Goal: Task Accomplishment & Management: Complete application form

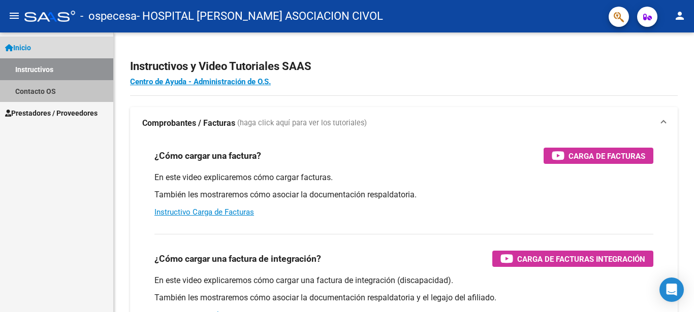
click at [39, 87] on link "Contacto OS" at bounding box center [56, 91] width 113 height 22
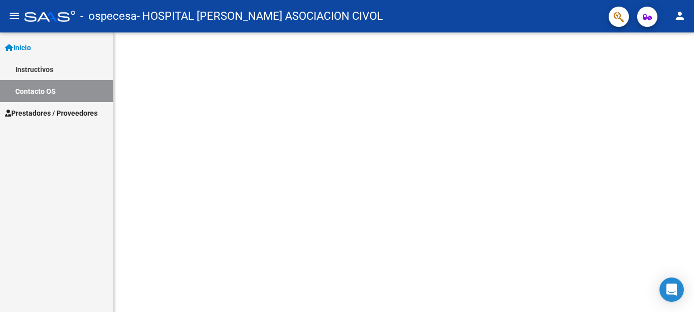
click at [48, 70] on link "Instructivos" at bounding box center [56, 69] width 113 height 22
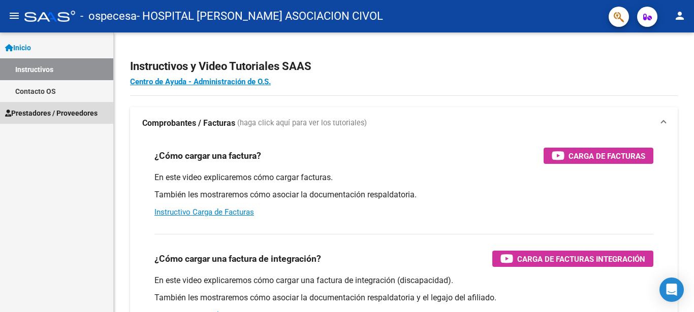
click at [48, 113] on span "Prestadores / Proveedores" at bounding box center [51, 113] width 92 height 11
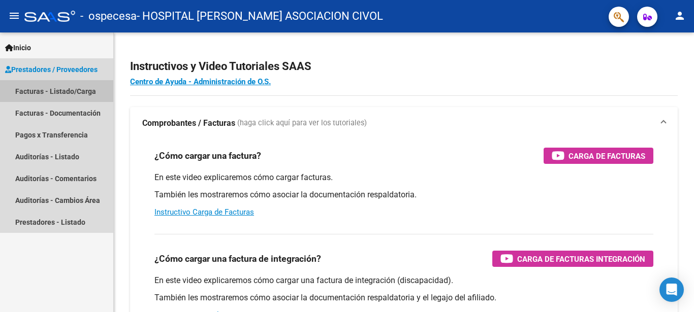
click at [62, 93] on link "Facturas - Listado/Carga" at bounding box center [56, 91] width 113 height 22
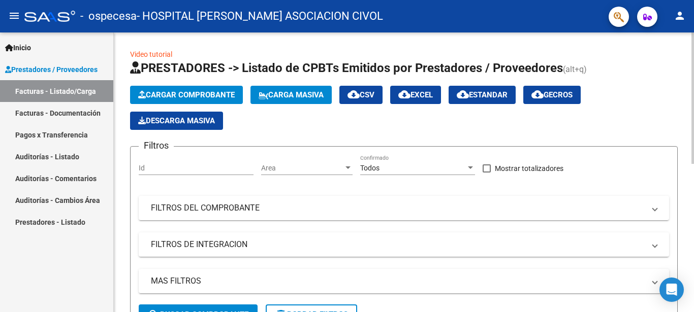
click at [194, 96] on span "Cargar Comprobante" at bounding box center [186, 94] width 96 height 9
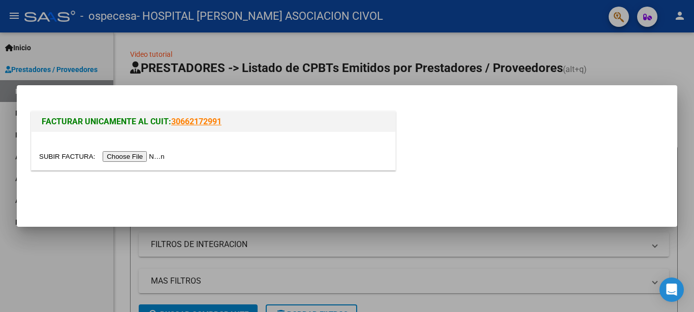
click at [58, 156] on input "file" at bounding box center [103, 156] width 128 height 11
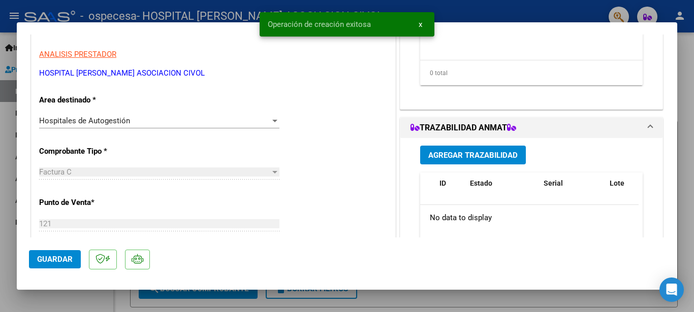
scroll to position [219, 0]
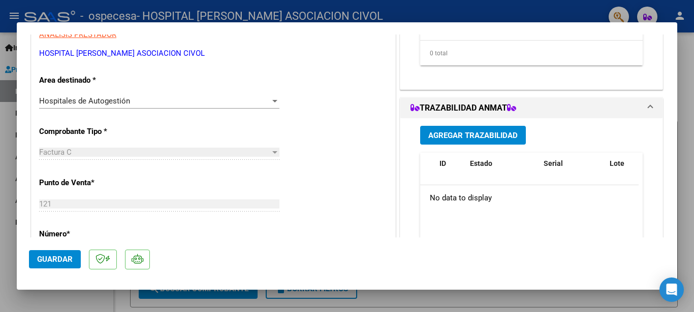
click at [270, 102] on div at bounding box center [274, 101] width 9 height 8
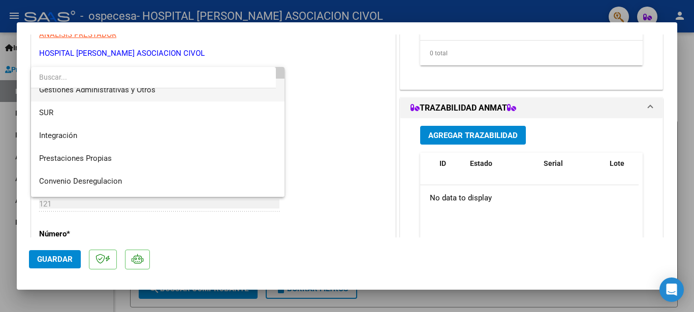
scroll to position [55, 0]
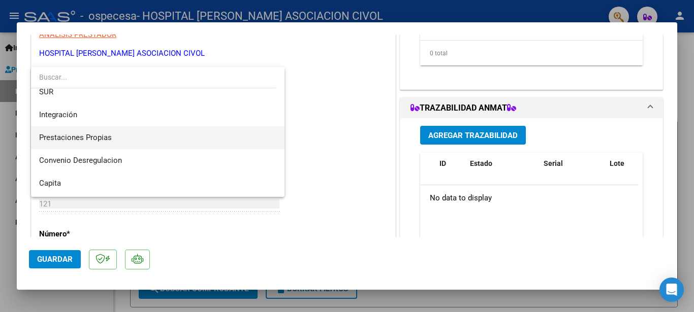
click at [133, 132] on span "Prestaciones Propias" at bounding box center [157, 137] width 237 height 23
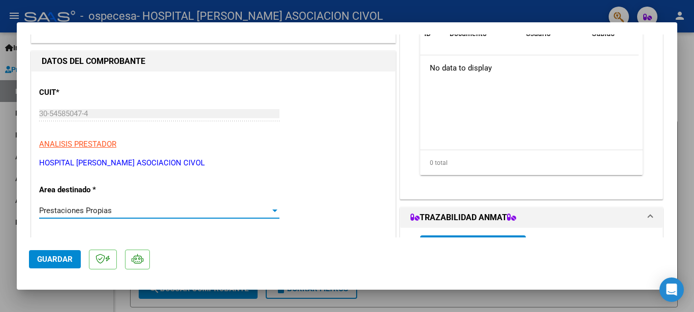
scroll to position [0, 0]
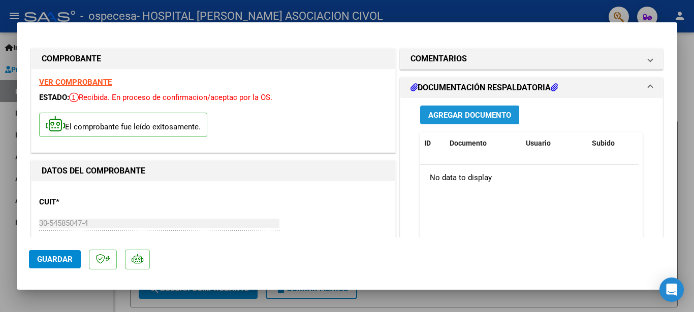
click at [467, 115] on span "Agregar Documento" at bounding box center [469, 115] width 83 height 9
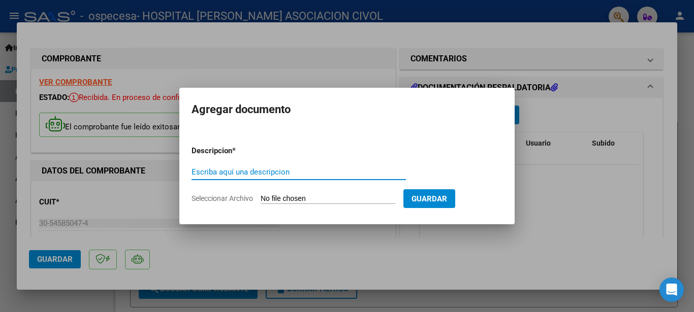
click at [282, 168] on input "Escriba aquí una descripcion" at bounding box center [298, 172] width 214 height 9
type input "prestaciones ambulatorias 08/2025"
click at [283, 199] on input "Seleccionar Archivo" at bounding box center [327, 199] width 135 height 10
type input "C:\fakepath\documentacion respaldatoria.zip"
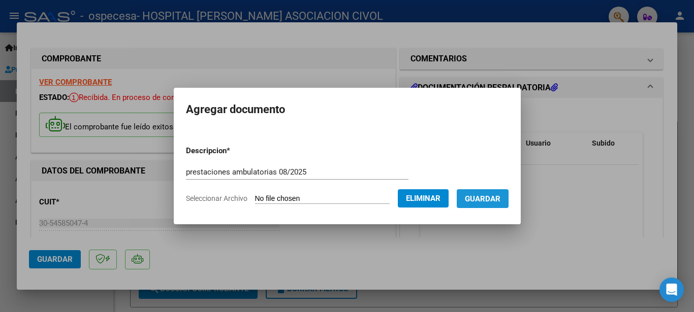
click at [492, 196] on span "Guardar" at bounding box center [483, 198] width 36 height 9
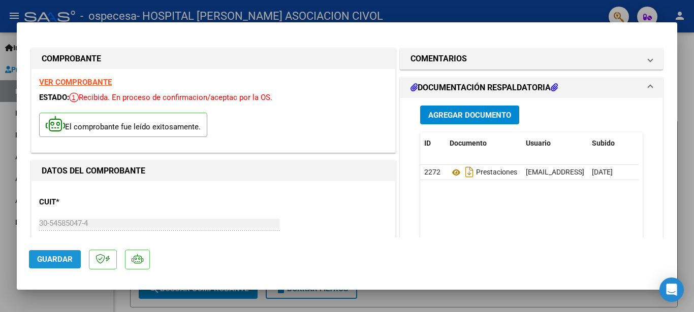
click at [52, 265] on button "Guardar" at bounding box center [55, 259] width 52 height 18
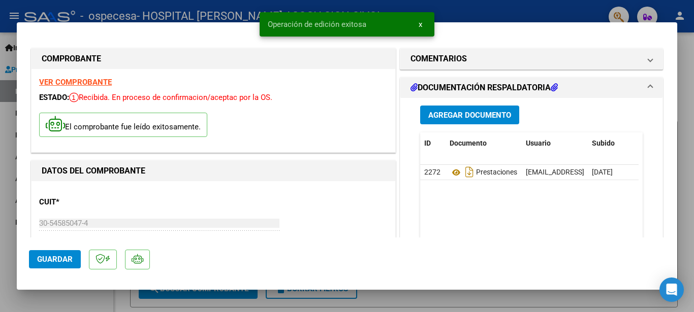
click at [545, 17] on div at bounding box center [347, 156] width 694 height 312
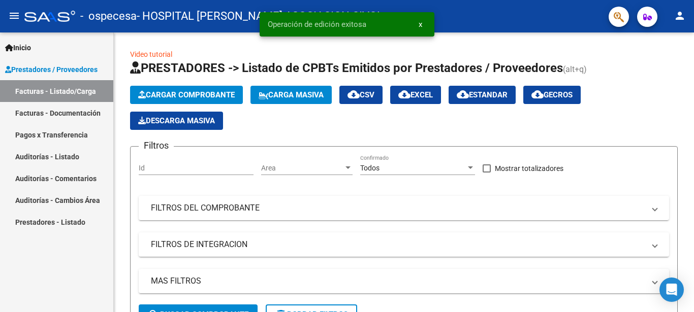
click at [69, 115] on link "Facturas - Documentación" at bounding box center [56, 113] width 113 height 22
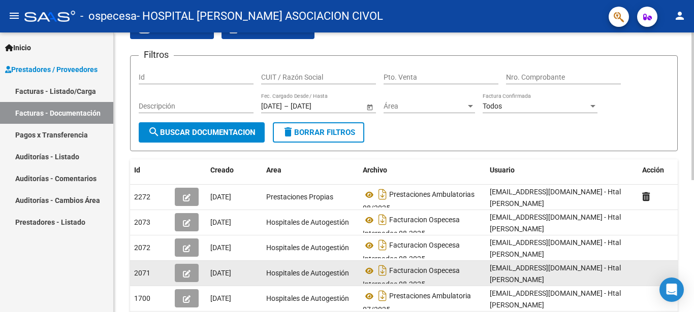
scroll to position [44, 0]
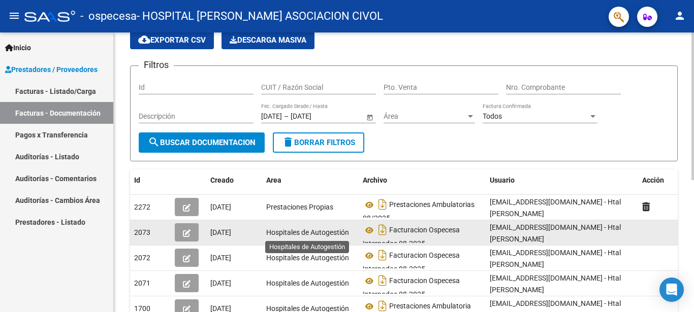
click at [302, 234] on span "Hospitales de Autogestión" at bounding box center [307, 233] width 83 height 8
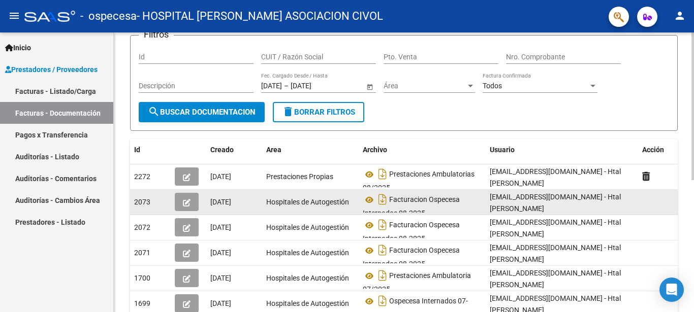
scroll to position [0, 0]
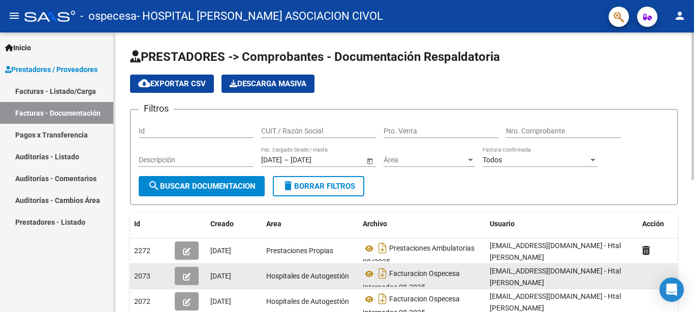
click at [188, 277] on icon "button" at bounding box center [187, 277] width 8 height 8
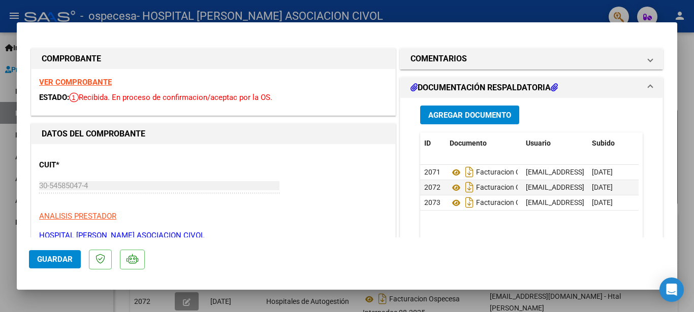
click at [491, 13] on div at bounding box center [347, 156] width 694 height 312
type input "$ 0,00"
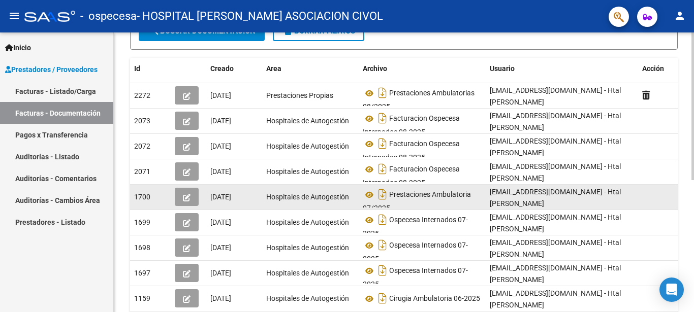
click at [187, 198] on icon "button" at bounding box center [187, 198] width 8 height 8
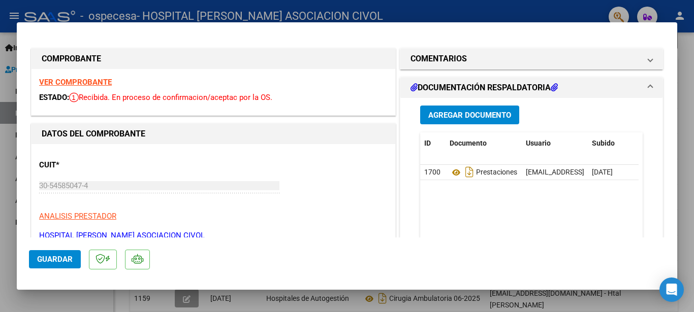
scroll to position [110, 0]
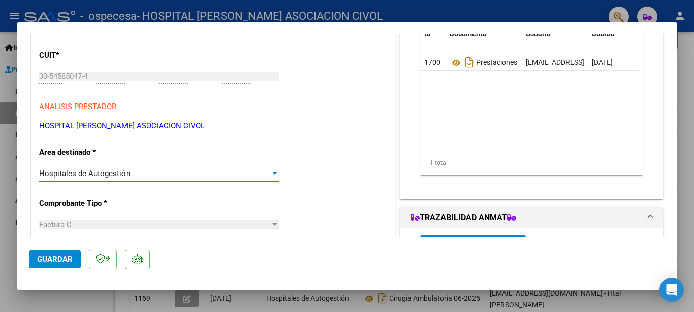
click at [100, 175] on span "Hospitales de Autogestión" at bounding box center [84, 173] width 91 height 9
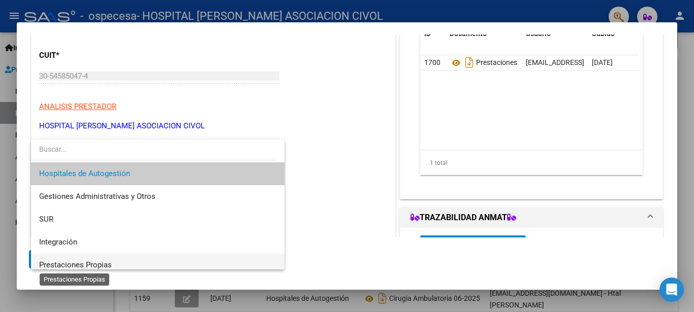
click at [110, 262] on span "Prestaciones Propias" at bounding box center [75, 264] width 73 height 9
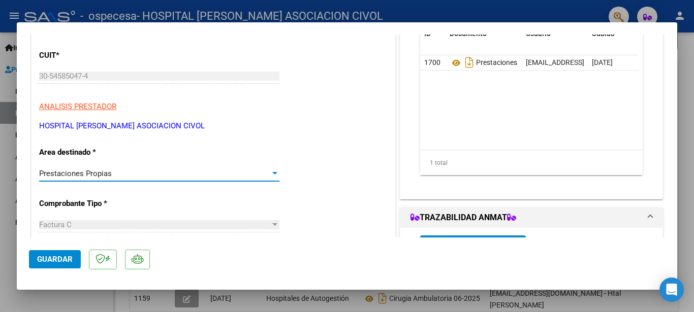
drag, startPoint x: 66, startPoint y: 256, endPoint x: 81, endPoint y: 246, distance: 19.0
click at [65, 256] on span "Guardar" at bounding box center [55, 259] width 36 height 9
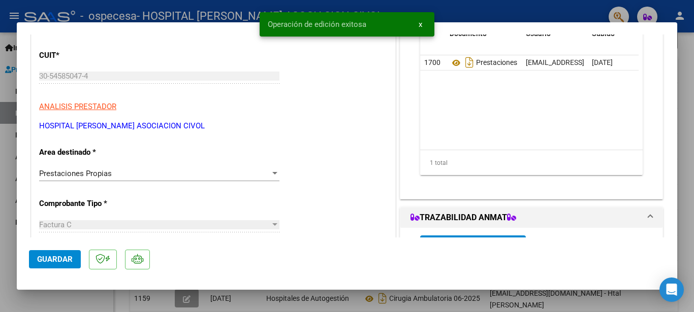
click at [543, 10] on div at bounding box center [347, 156] width 694 height 312
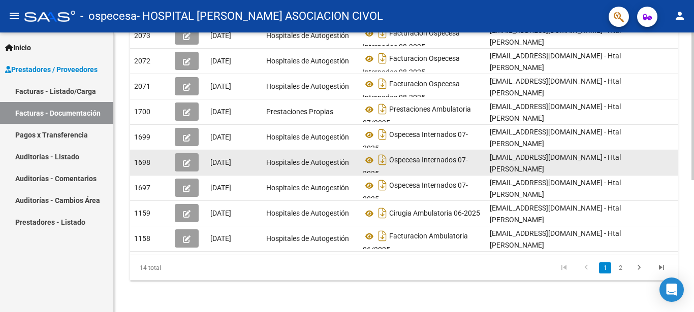
scroll to position [251, 0]
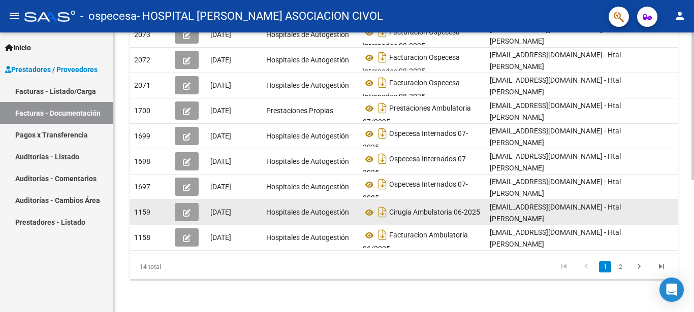
click at [182, 203] on button "button" at bounding box center [187, 212] width 24 height 18
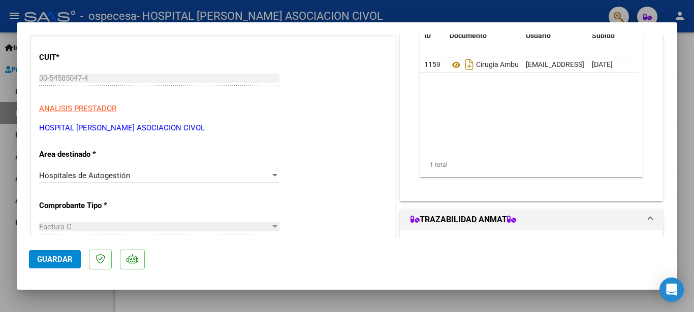
scroll to position [110, 0]
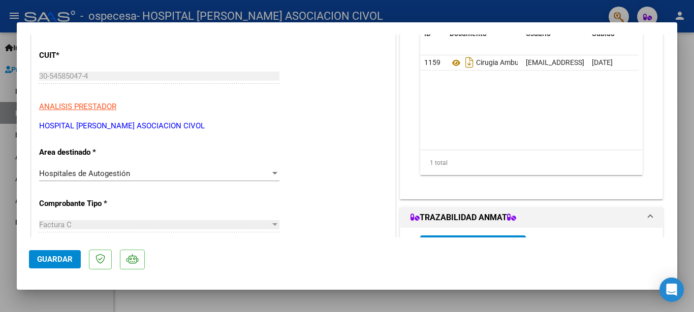
click at [105, 179] on div "Hospitales de Autogestión Seleccionar Area" at bounding box center [159, 173] width 240 height 15
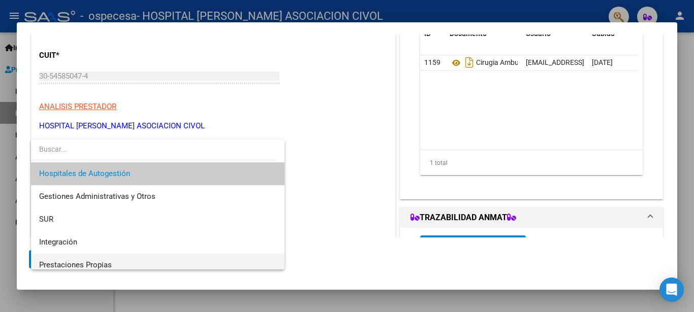
click at [92, 260] on span "Prestaciones Propias" at bounding box center [157, 265] width 237 height 23
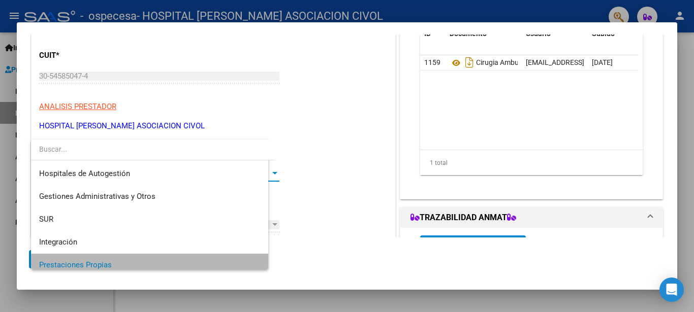
scroll to position [6, 0]
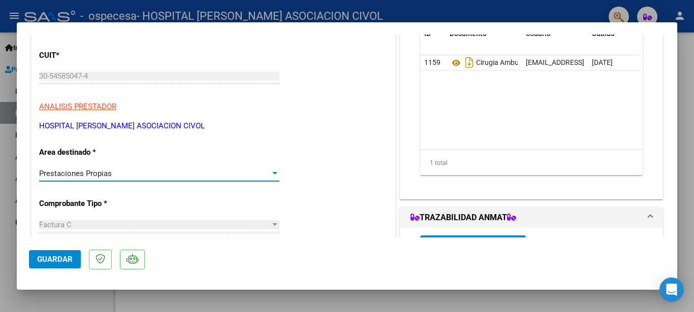
click at [61, 256] on span "Guardar" at bounding box center [55, 259] width 36 height 9
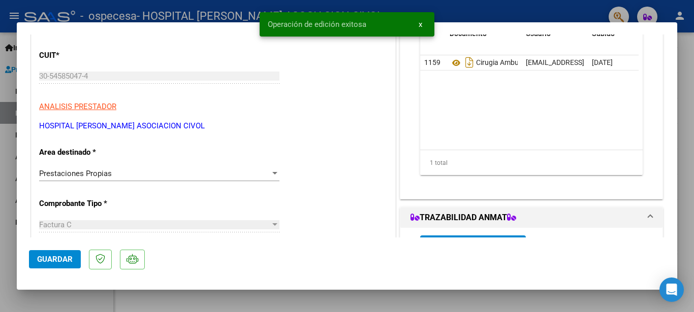
click at [474, 11] on div at bounding box center [347, 156] width 694 height 312
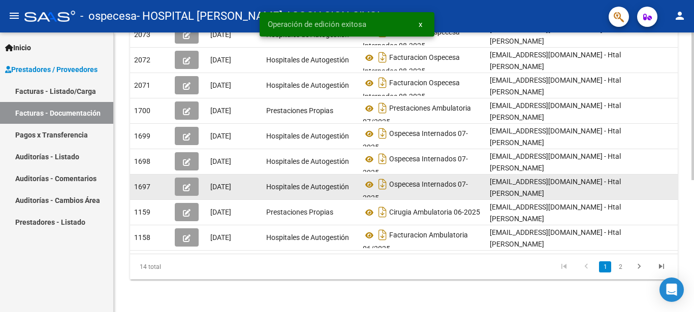
scroll to position [251, 0]
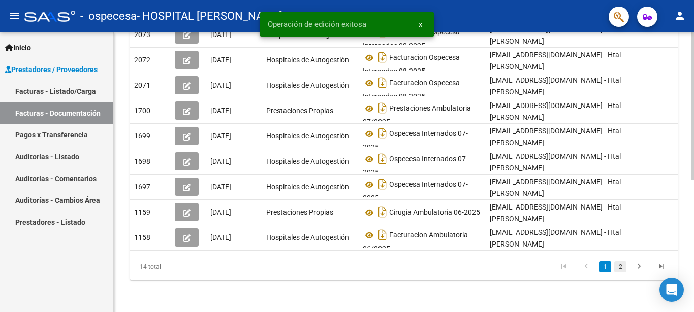
click at [618, 269] on link "2" at bounding box center [620, 267] width 12 height 11
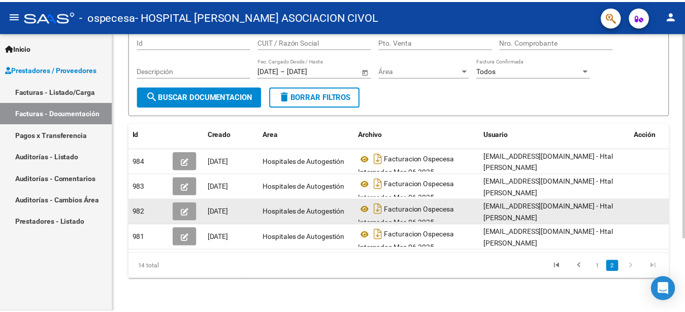
scroll to position [99, 0]
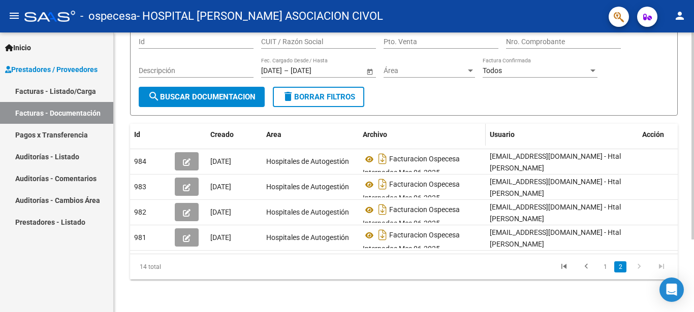
click at [421, 129] on div "Archivo" at bounding box center [422, 135] width 119 height 12
click at [601, 266] on link "1" at bounding box center [605, 267] width 12 height 11
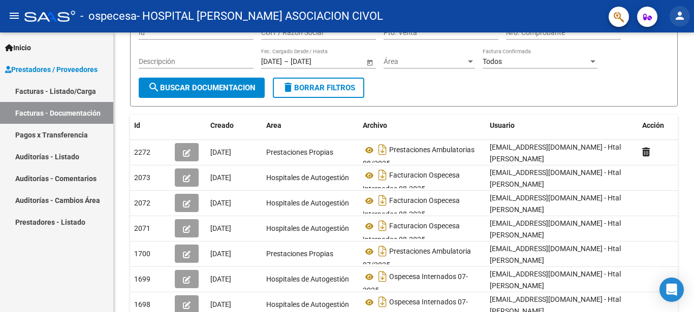
click at [683, 19] on mat-icon "person" at bounding box center [679, 16] width 12 height 12
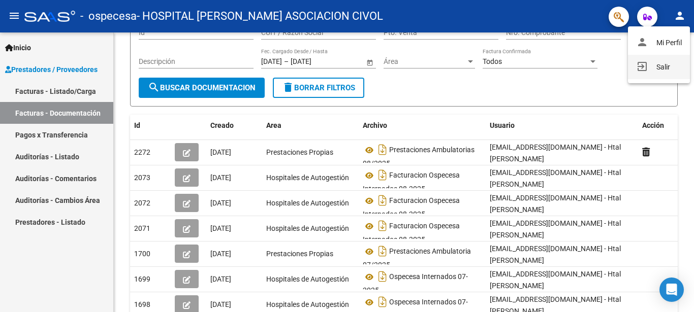
click at [657, 66] on button "exit_to_app Salir" at bounding box center [659, 67] width 62 height 24
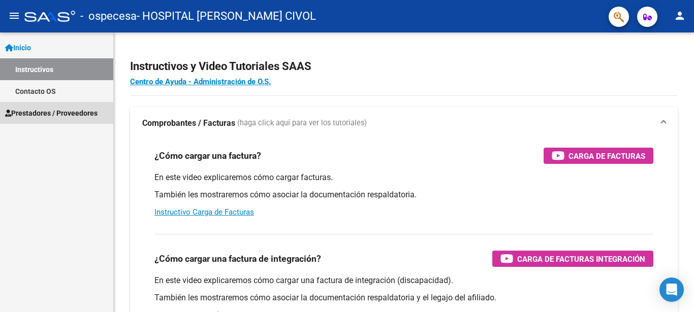
click at [42, 118] on span "Prestadores / Proveedores" at bounding box center [51, 113] width 92 height 11
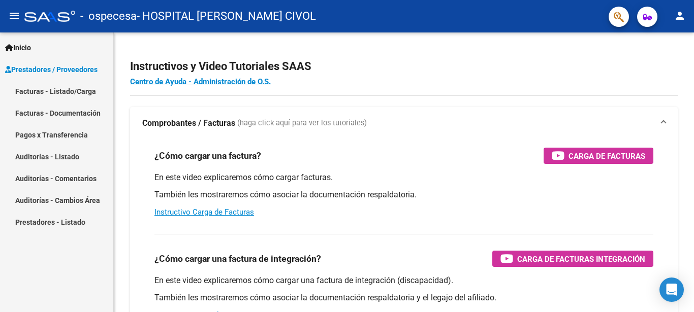
click at [44, 93] on link "Facturas - Listado/Carga" at bounding box center [56, 91] width 113 height 22
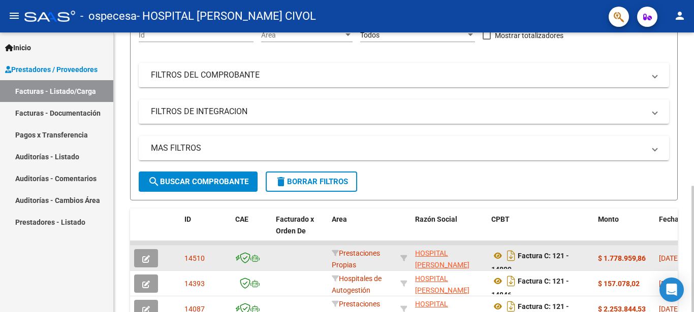
scroll to position [185, 0]
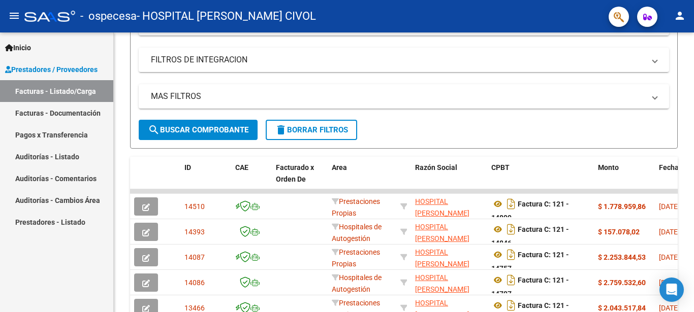
click at [84, 109] on link "Facturas - Documentación" at bounding box center [56, 113] width 113 height 22
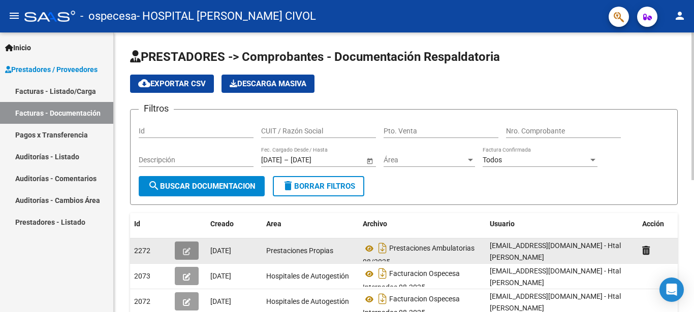
click at [183, 255] on icon "button" at bounding box center [187, 252] width 8 height 8
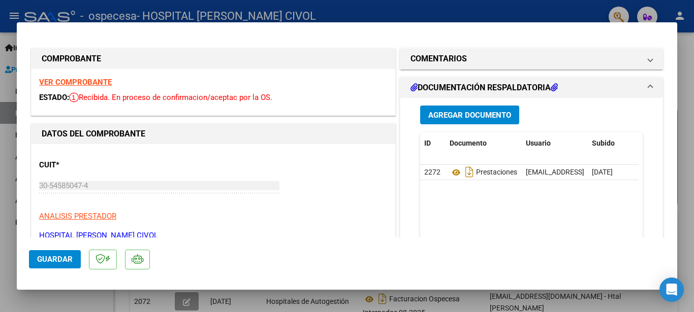
click at [443, 10] on div at bounding box center [347, 156] width 694 height 312
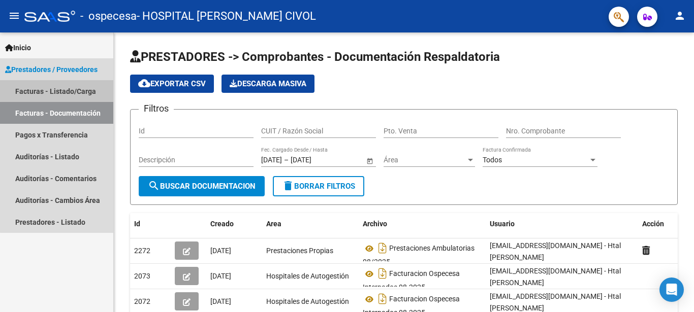
click at [61, 86] on link "Facturas - Listado/Carga" at bounding box center [56, 91] width 113 height 22
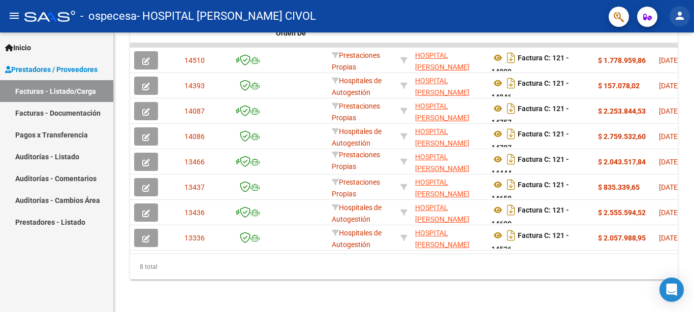
click at [679, 19] on mat-icon "person" at bounding box center [679, 16] width 12 height 12
click at [657, 71] on button "exit_to_app Salir" at bounding box center [659, 67] width 62 height 24
